Goal: Task Accomplishment & Management: Manage account settings

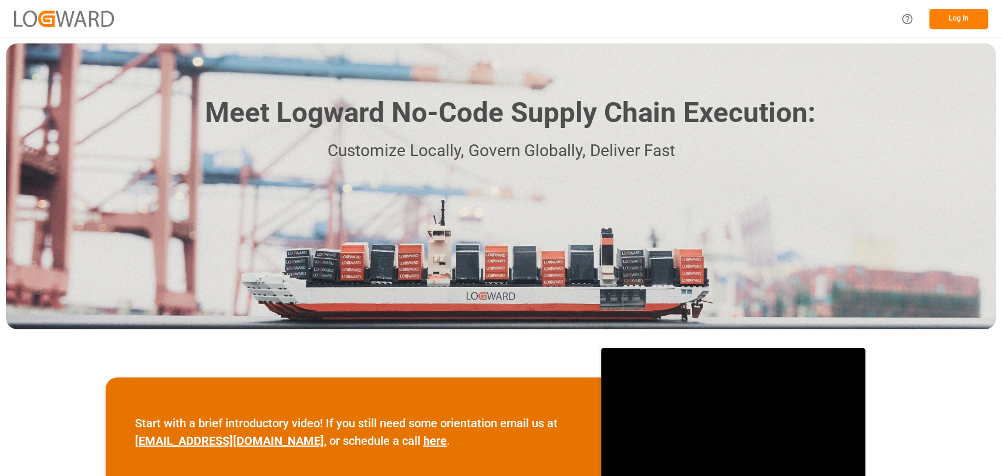
click at [954, 6] on div "Log In" at bounding box center [941, 19] width 94 height 26
click at [958, 19] on button "Log In" at bounding box center [958, 19] width 59 height 21
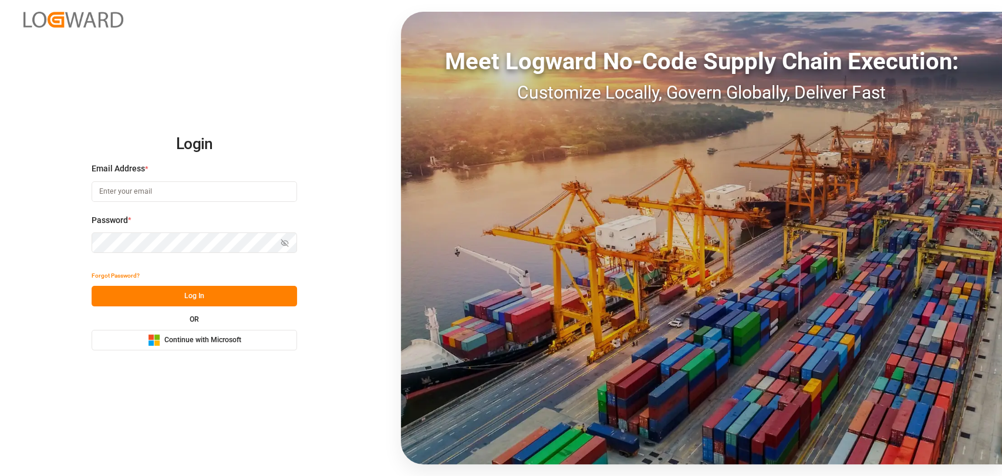
type input "christopher.moffett@leschaco.com"
click at [247, 289] on button "Log In" at bounding box center [194, 296] width 205 height 21
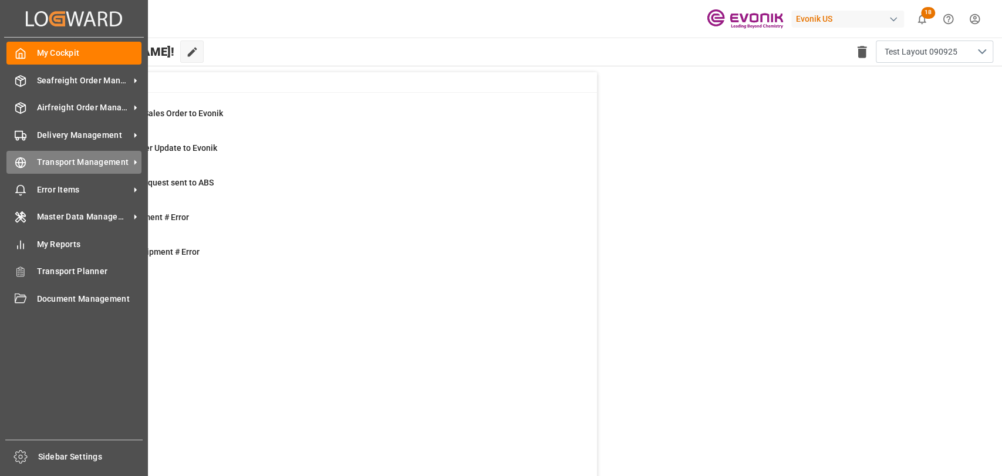
drag, startPoint x: 104, startPoint y: 161, endPoint x: 109, endPoint y: 157, distance: 6.2
click at [104, 161] on span "Transport Management" at bounding box center [83, 162] width 93 height 12
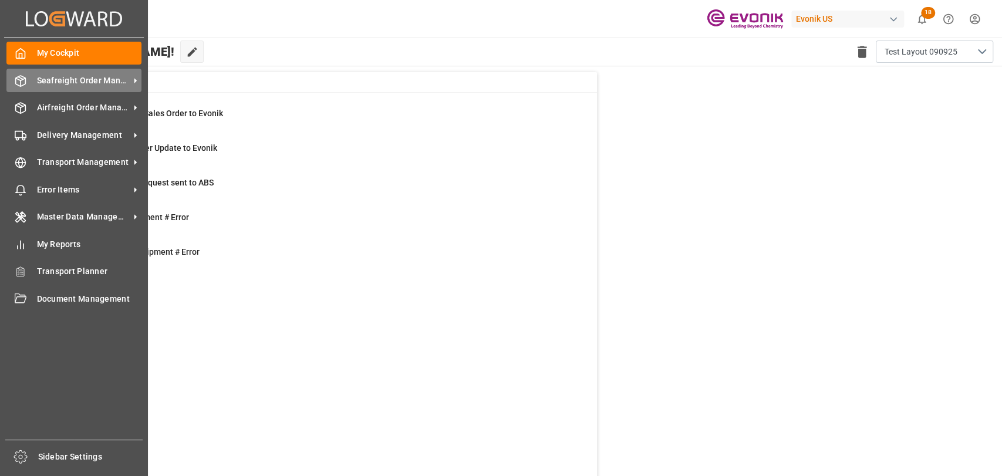
click at [28, 81] on div "Seafreight Order Management Seafreight Order Management" at bounding box center [73, 80] width 135 height 23
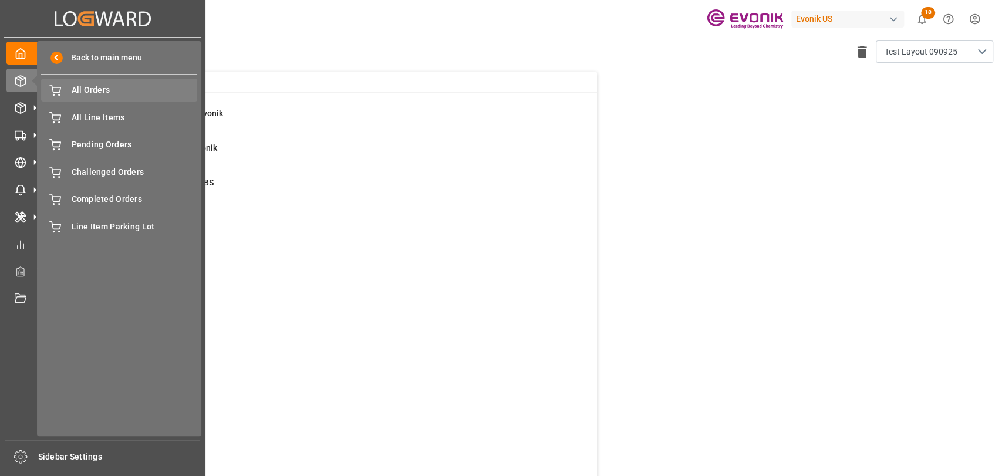
click at [103, 93] on span "All Orders" at bounding box center [135, 90] width 126 height 12
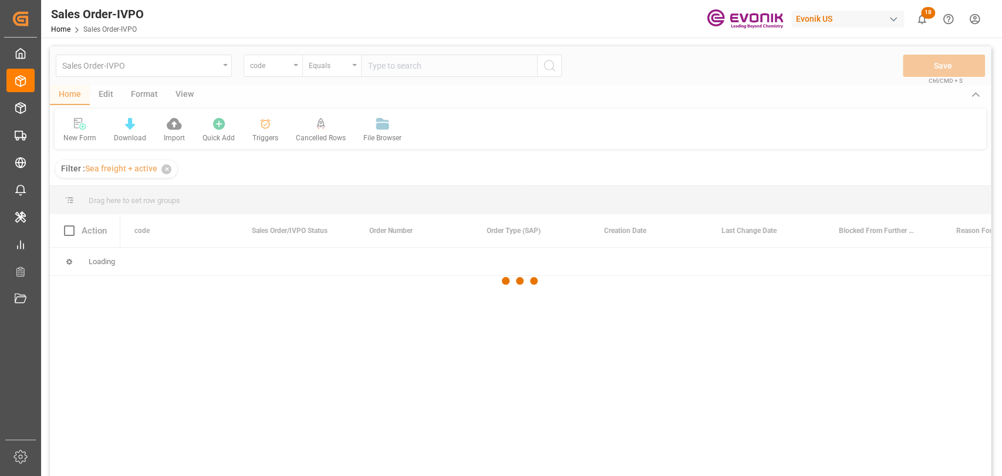
click at [289, 64] on div at bounding box center [520, 280] width 941 height 469
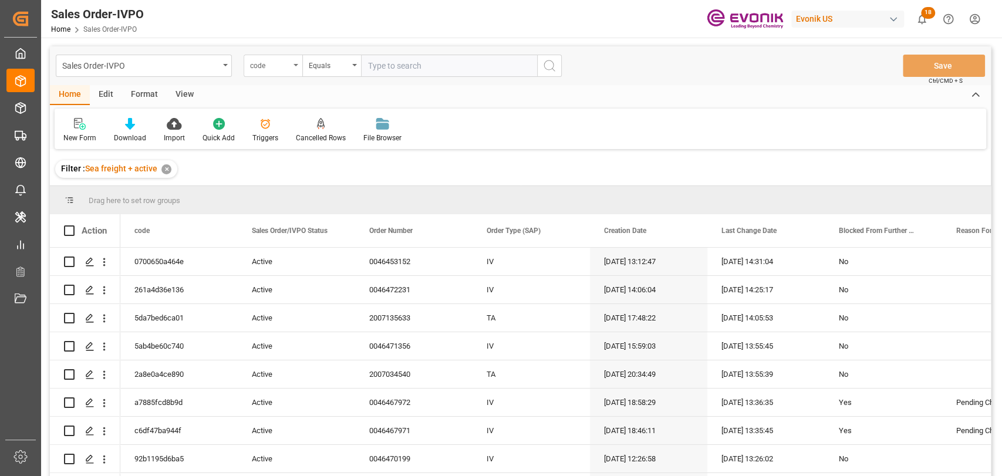
drag, startPoint x: 294, startPoint y: 65, endPoint x: 292, endPoint y: 71, distance: 6.9
click at [294, 65] on icon "open menu" at bounding box center [296, 65] width 5 height 2
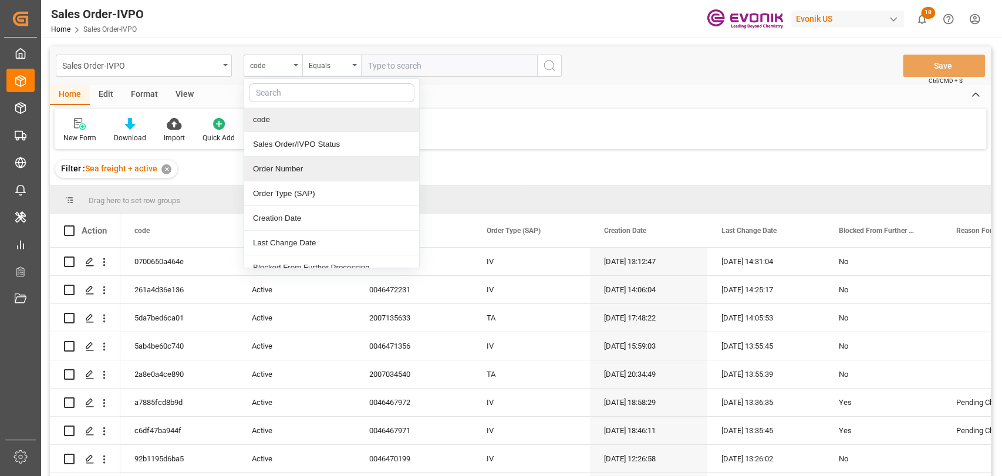
drag, startPoint x: 286, startPoint y: 164, endPoint x: 301, endPoint y: 153, distance: 18.8
click at [292, 158] on div "Order Number" at bounding box center [331, 169] width 175 height 25
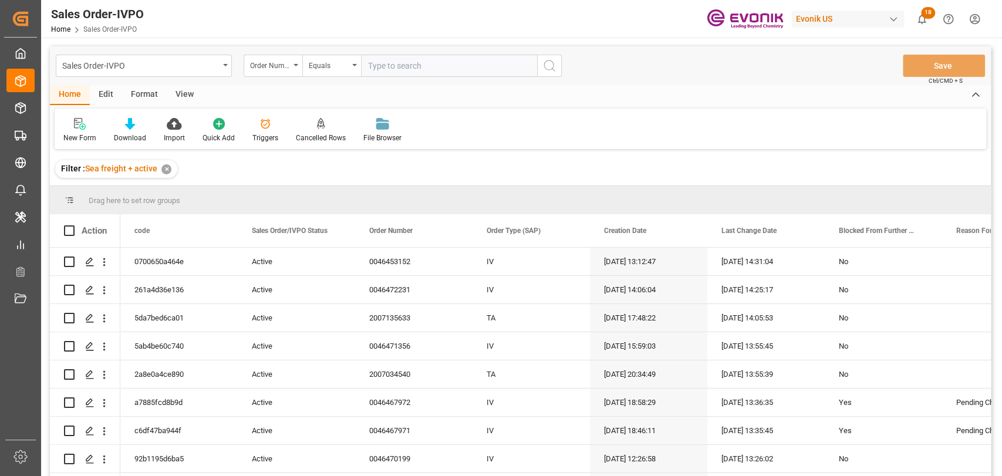
click at [450, 62] on input "text" at bounding box center [449, 66] width 176 height 22
paste input "2007166100"
type input "2007166100"
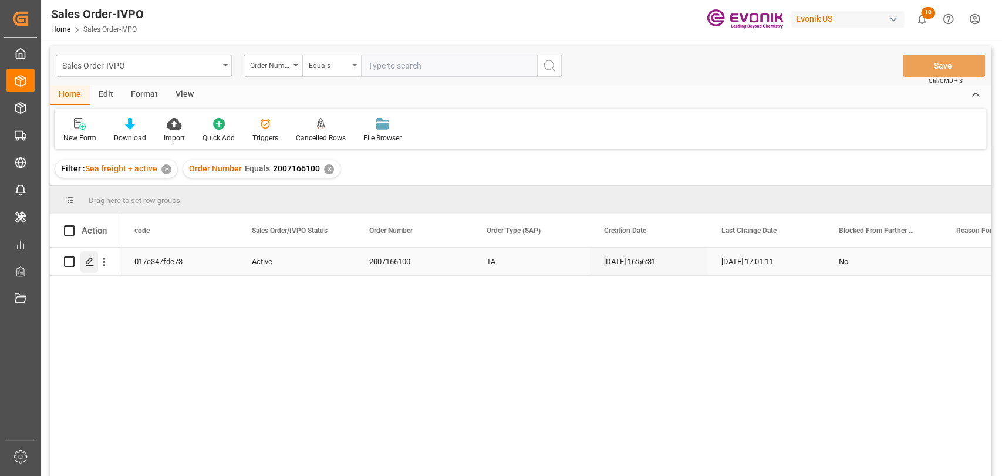
click at [94, 257] on div "Press SPACE to select this row." at bounding box center [89, 262] width 18 height 22
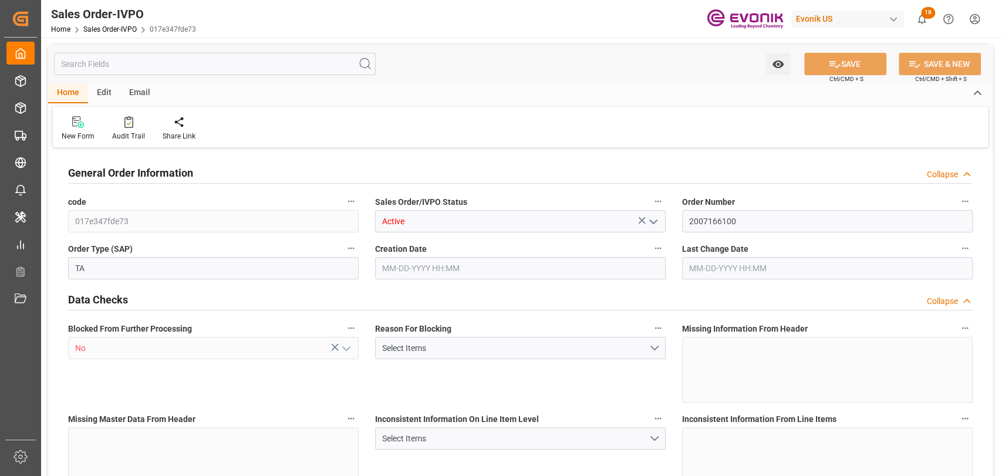
type input "IDJKT"
type input "0"
type input "1"
type input "2"
type input "1"
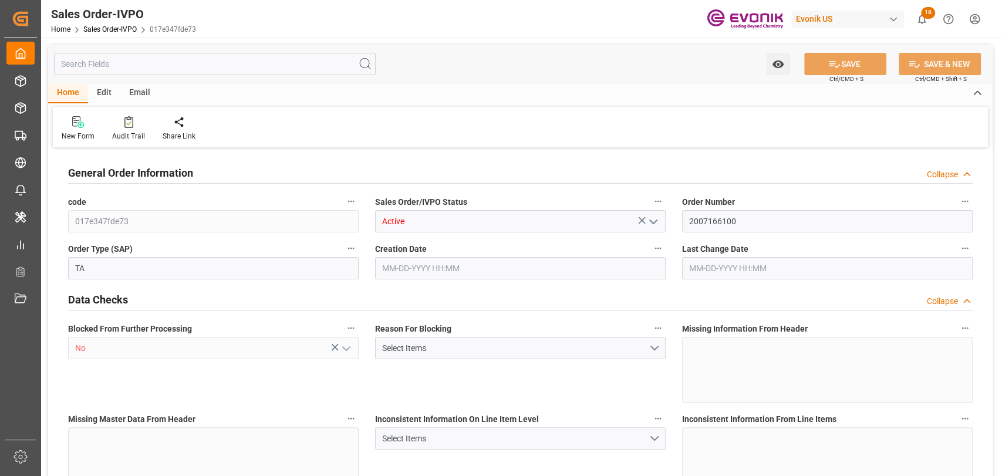
type input "17728.1"
type input "24.2464"
type input "17000"
type input "30"
type input "[DATE] 16:56"
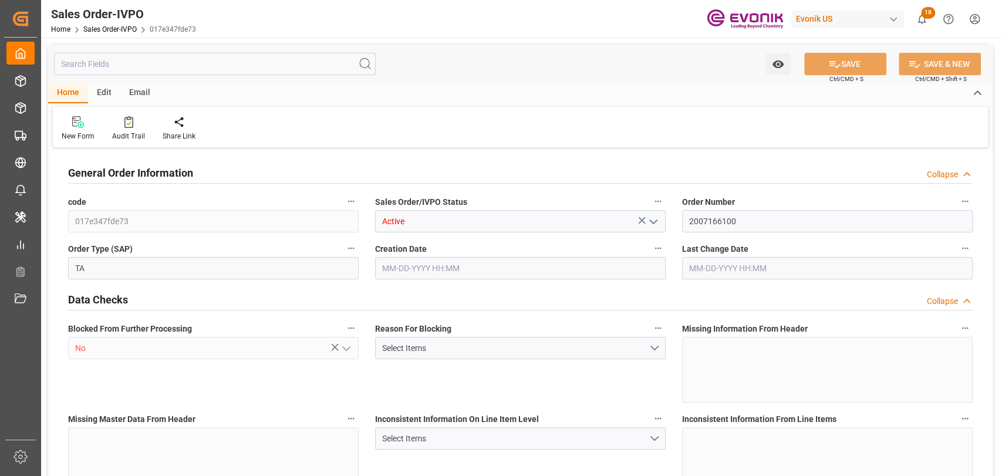
type input "09-10-2025 17:01"
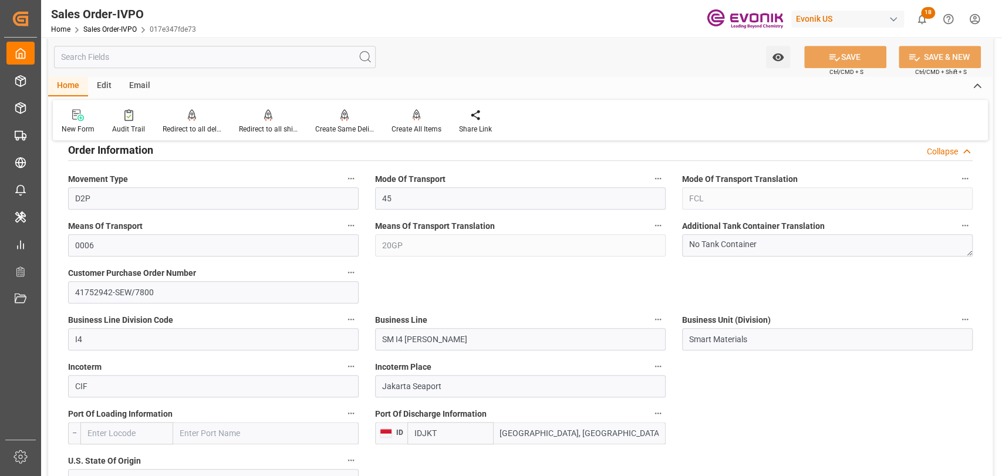
scroll to position [1305, 0]
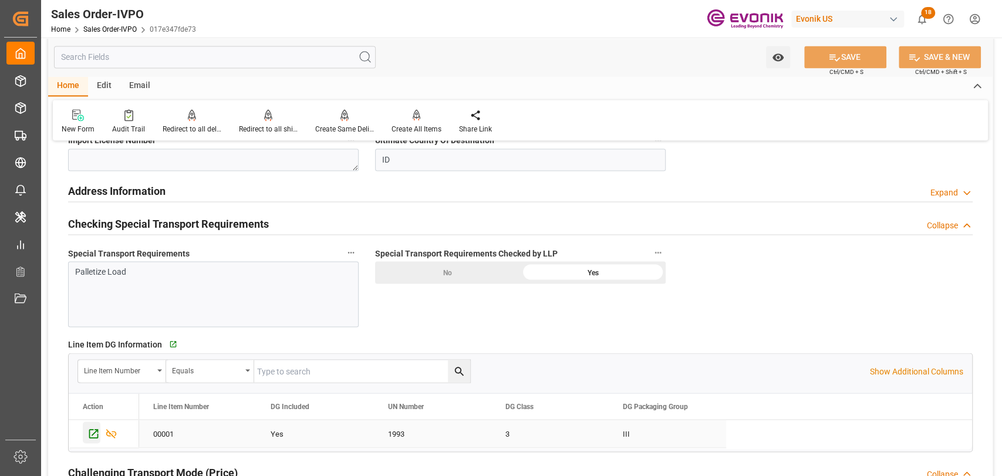
click at [93, 427] on icon "Press SPACE to select this row." at bounding box center [93, 433] width 12 height 12
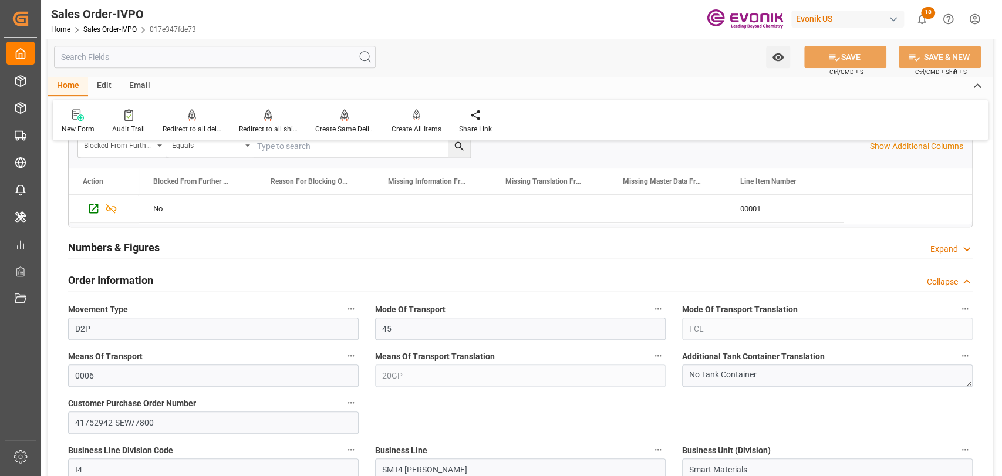
scroll to position [0, 0]
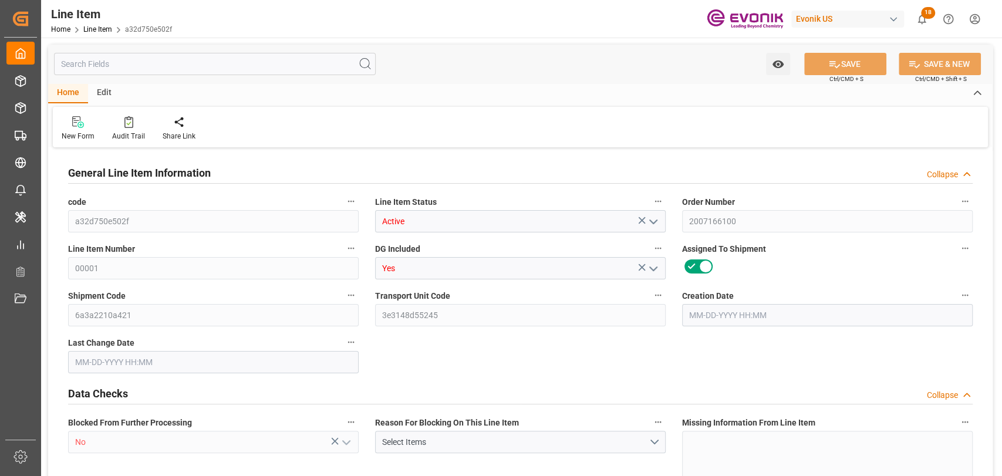
type input "19"
type input "17253.1"
type input "16112.02"
type input "24.2464"
type input "74"
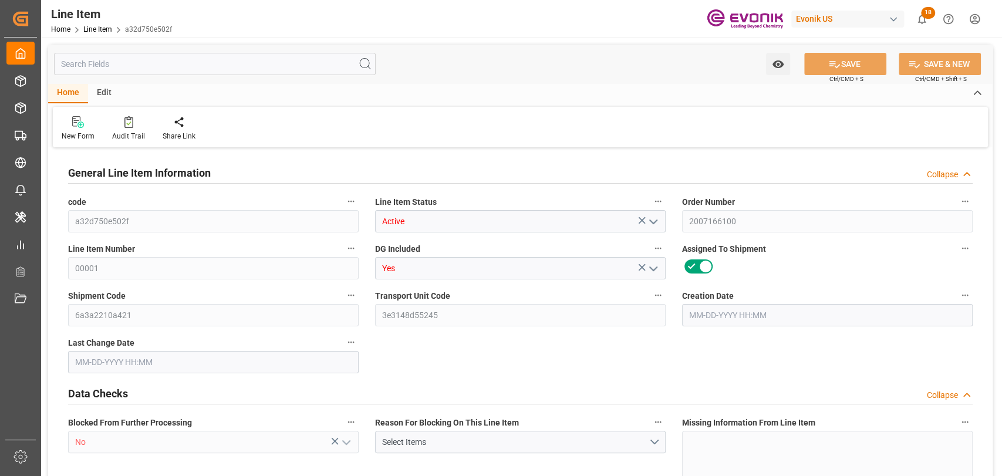
type input "36252.05"
type input "74"
type input "17253.1"
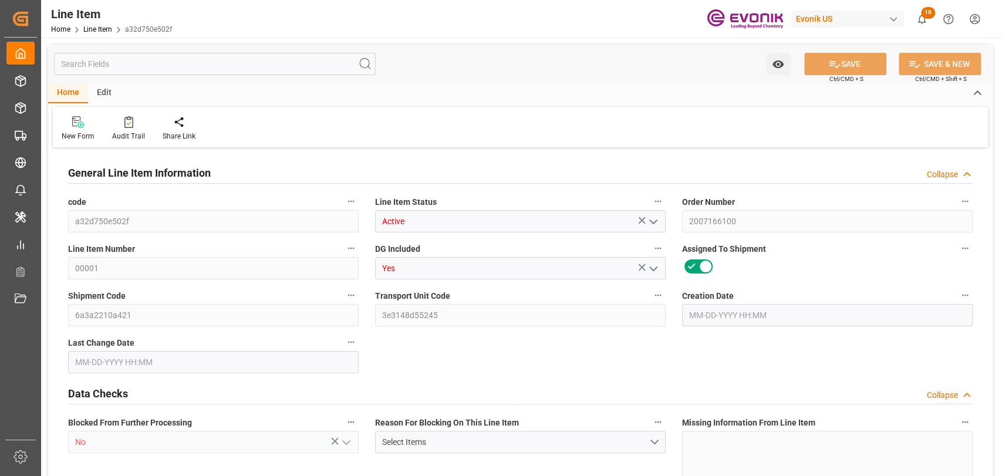
type input "17728.1"
type input "16112.02"
type input "24.2464"
type input "24246.396"
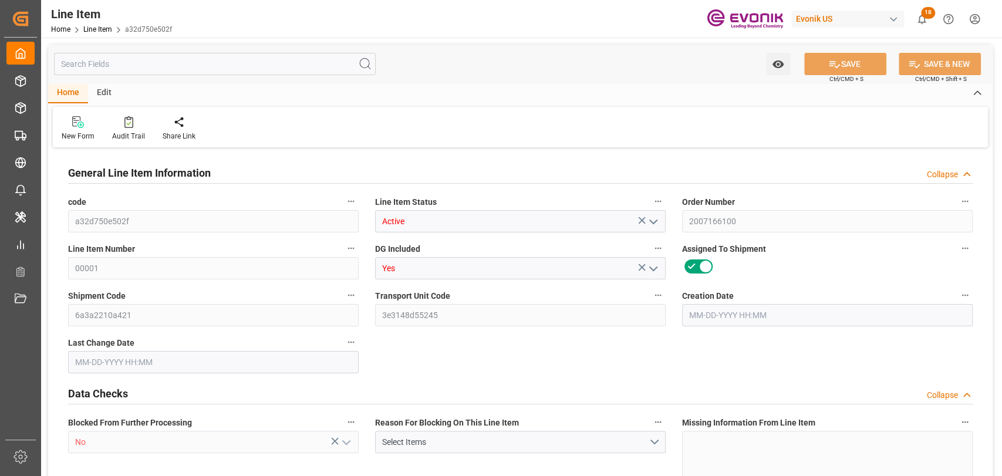
type input "0"
type input "[DATE] 16:56"
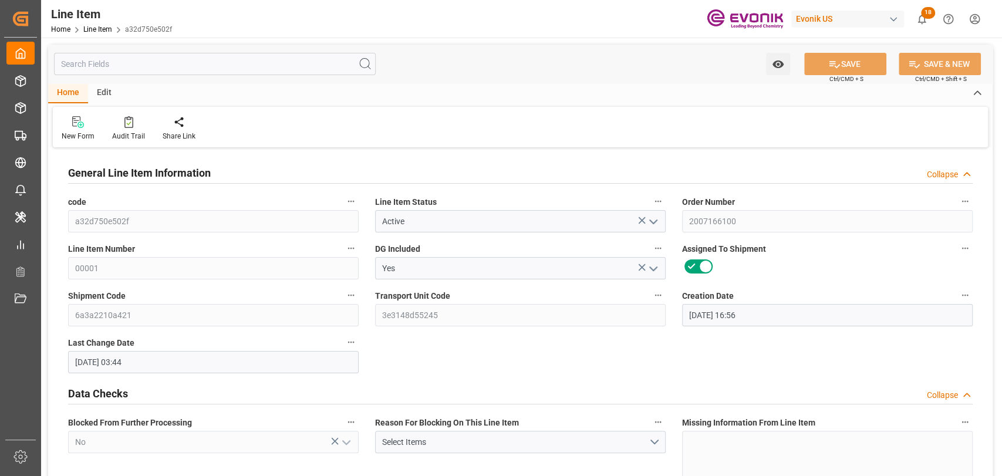
type input "[DATE] 03:44"
type input "[DATE]"
click at [163, 53] on div "Watch Option SAVE Ctrl/CMD + S SAVE & NEW Ctrl/CMD + Shift + S" at bounding box center [520, 64] width 945 height 39
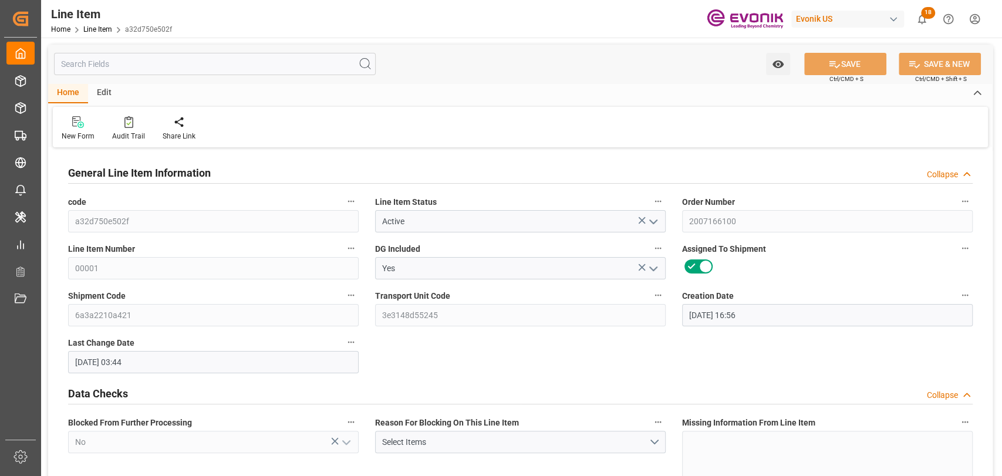
click at [162, 58] on input "text" at bounding box center [215, 64] width 322 height 22
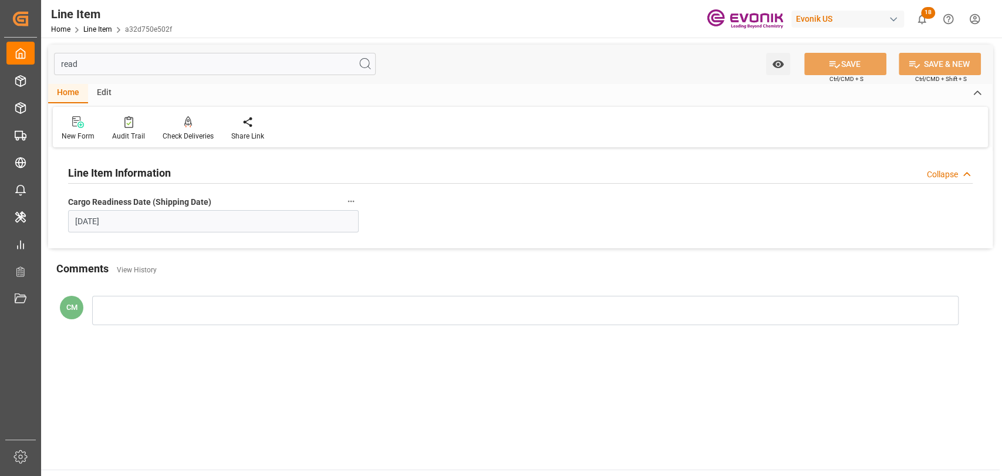
type input "read"
click at [355, 201] on icon "button" at bounding box center [350, 201] width 9 height 9
click at [356, 201] on icon at bounding box center [359, 202] width 12 height 12
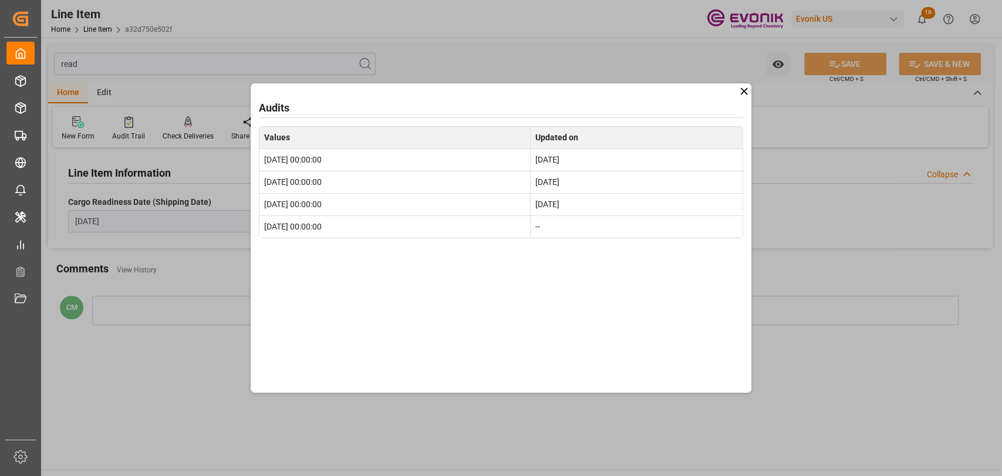
click at [622, 336] on div "Audits Values Updated on 2025-10-16 00:00:00 [DATE] 2025-10-09 00:00:00 [DATE] …" at bounding box center [501, 237] width 501 height 309
click at [697, 349] on div "Audits Values Updated on 2025-10-16 00:00:00 [DATE] 2025-10-09 00:00:00 [DATE] …" at bounding box center [501, 237] width 501 height 309
